Goal: Task Accomplishment & Management: Manage account settings

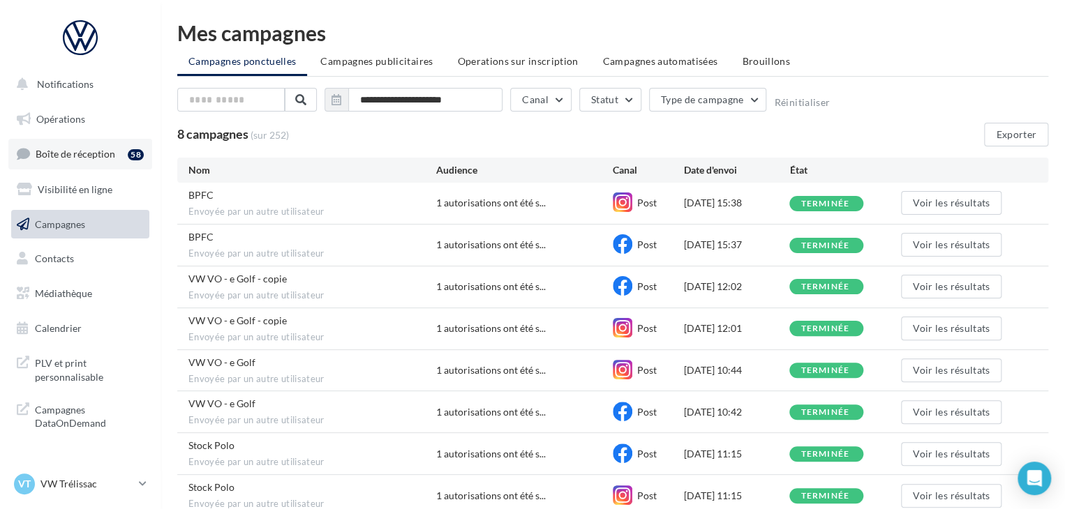
click at [109, 154] on span "Boîte de réception" at bounding box center [76, 154] width 80 height 12
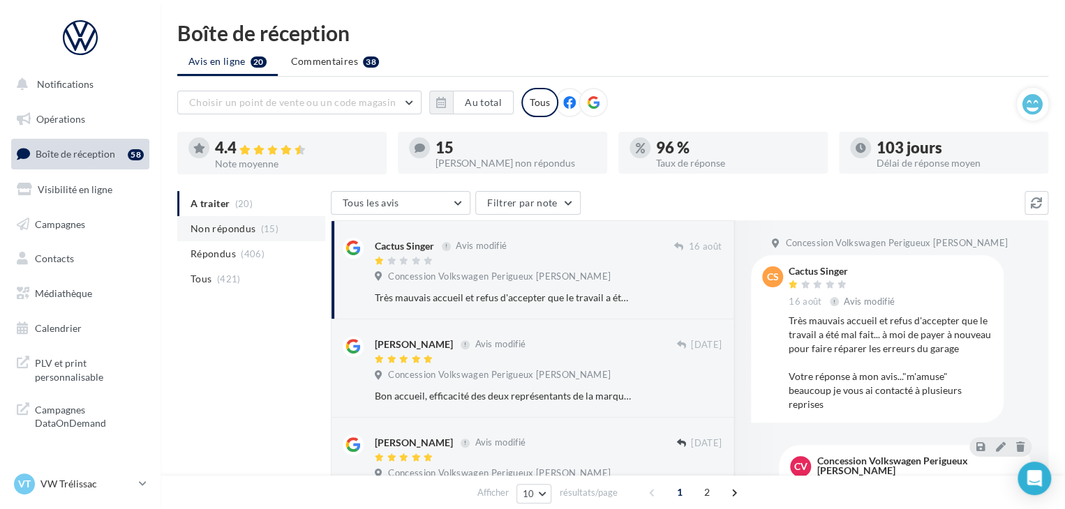
click at [219, 225] on span "Non répondus" at bounding box center [223, 229] width 65 height 14
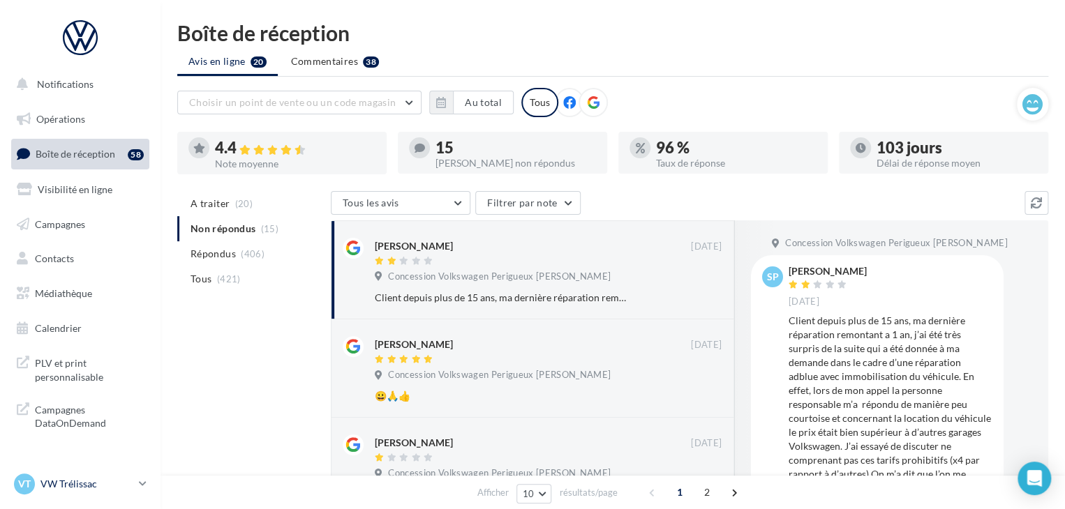
click at [94, 489] on p "VW Trélissac" at bounding box center [86, 484] width 93 height 14
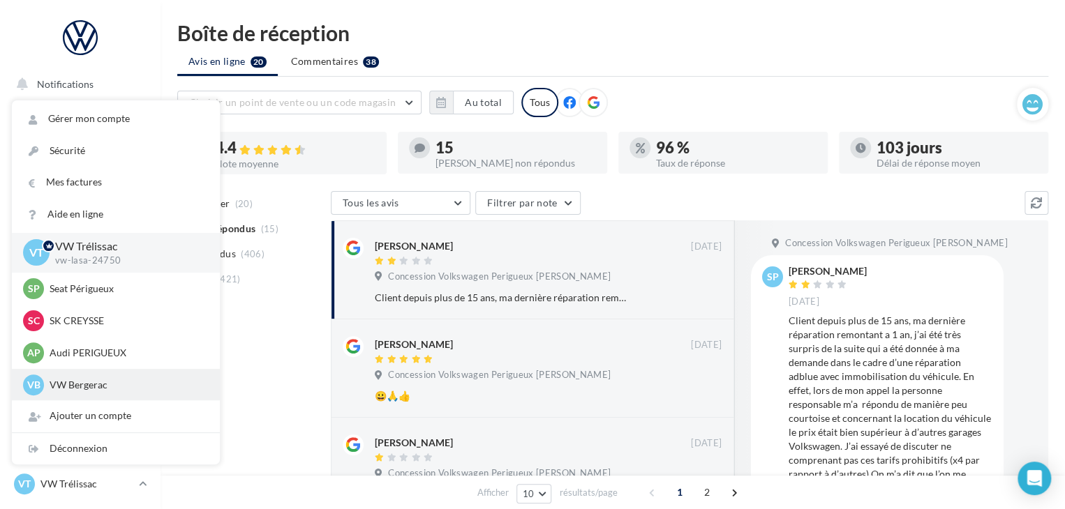
click at [109, 380] on p "VW Bergerac" at bounding box center [127, 385] width 154 height 14
